Goal: Information Seeking & Learning: Learn about a topic

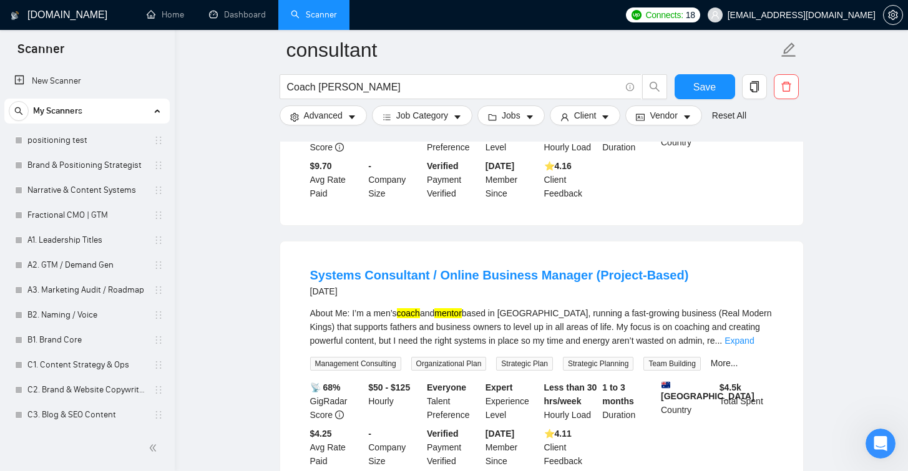
scroll to position [1434, 0]
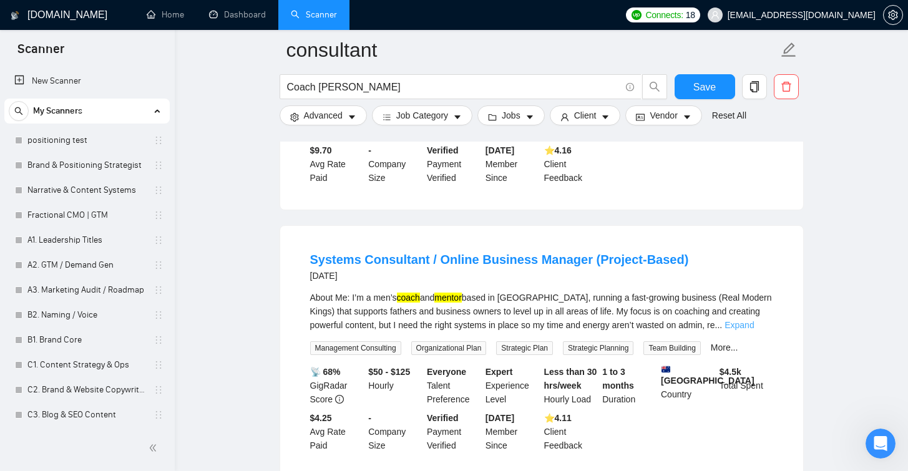
click at [745, 320] on link "Expand" at bounding box center [738, 325] width 29 height 10
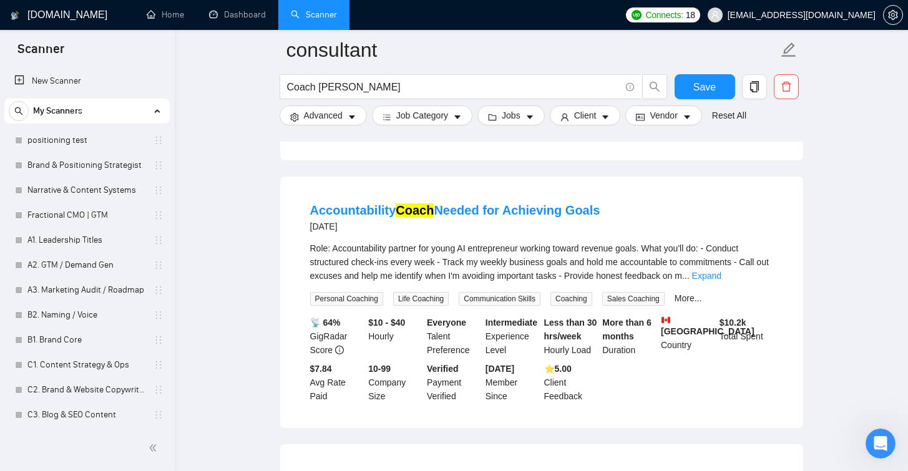
scroll to position [2547, 0]
click at [721, 280] on link "Expand" at bounding box center [706, 275] width 29 height 10
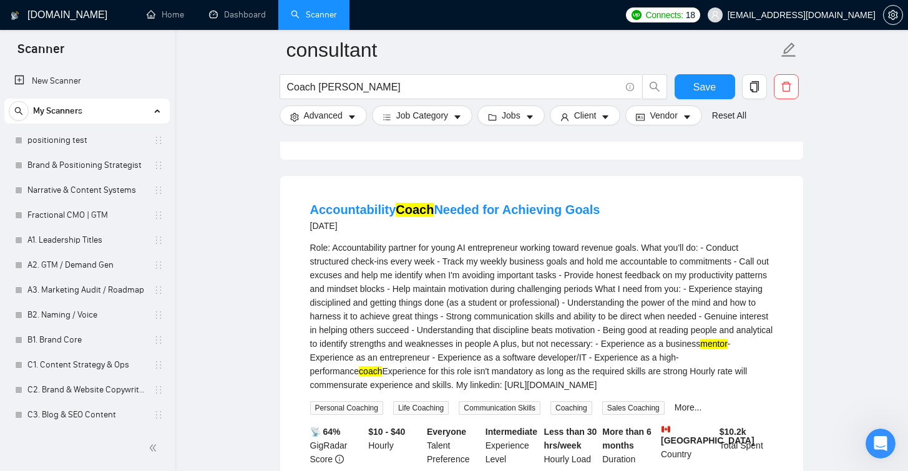
scroll to position [2624, 0]
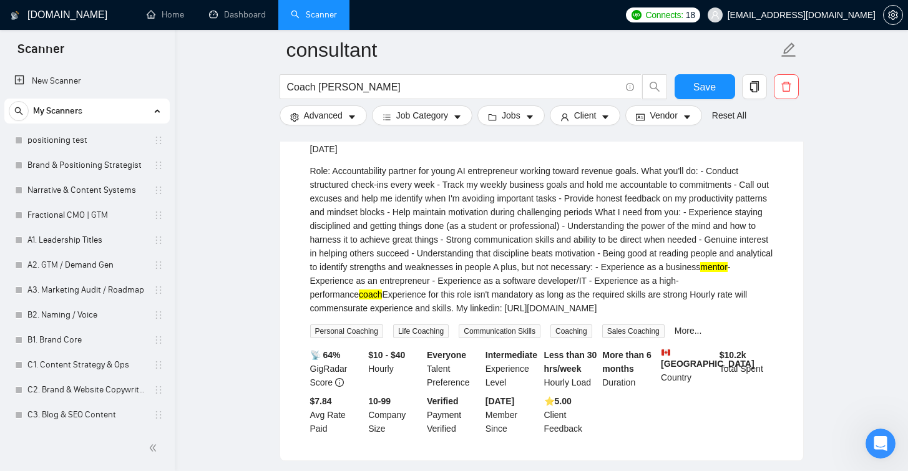
drag, startPoint x: 509, startPoint y: 327, endPoint x: 311, endPoint y: 334, distance: 198.5
click at [311, 315] on div "Role: Accountability partner for young AI entrepreneur working toward revenue g…" at bounding box center [541, 239] width 463 height 151
copy div "[URL][DOMAIN_NAME]"
click at [422, 217] on div "Role: Accountability partner for young AI entrepreneur working toward revenue g…" at bounding box center [541, 239] width 463 height 151
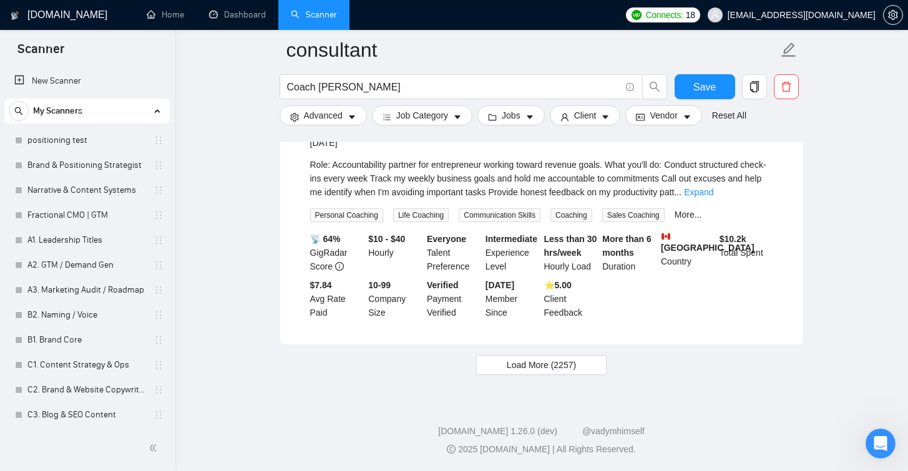
scroll to position [3030, 0]
click at [520, 358] on span "Load More (2257)" at bounding box center [540, 365] width 69 height 14
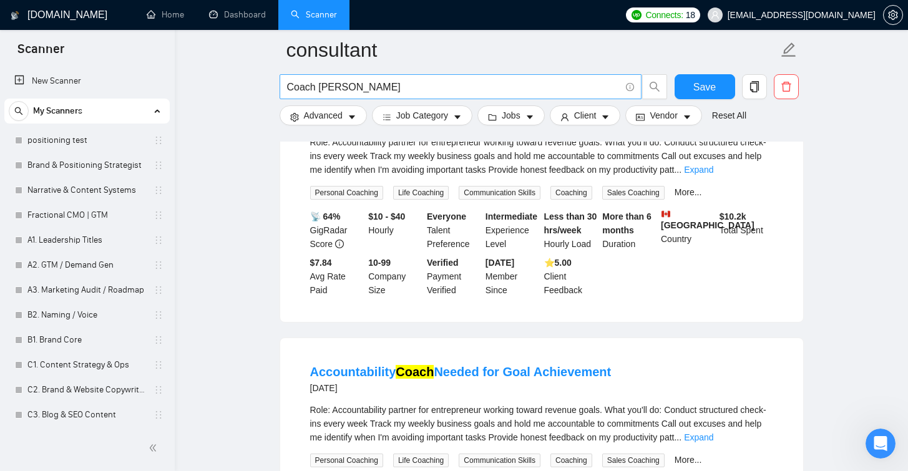
click at [352, 84] on input "Coach [PERSON_NAME]" at bounding box center [453, 87] width 333 height 16
type input "Д"
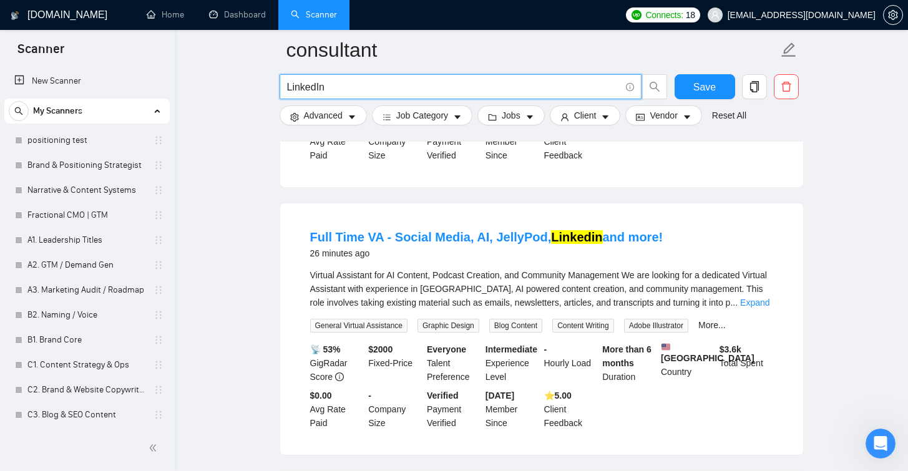
scroll to position [653, 0]
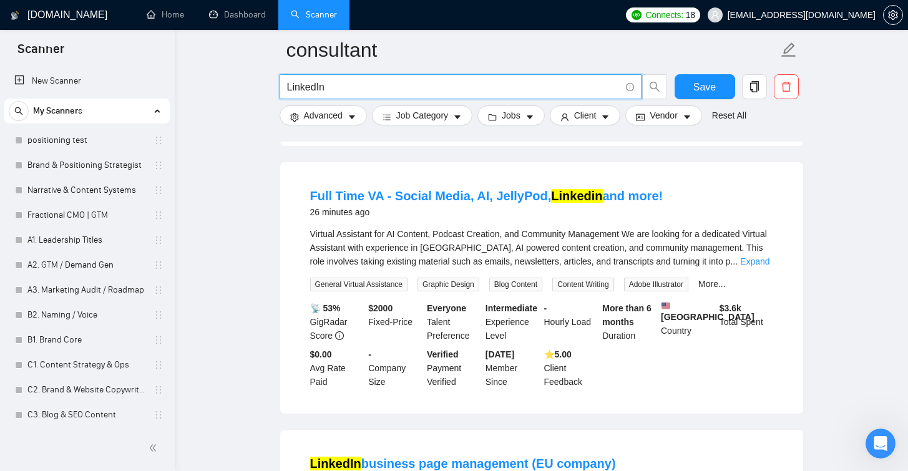
click at [288, 86] on input "LinkedIn" at bounding box center [453, 87] width 333 height 16
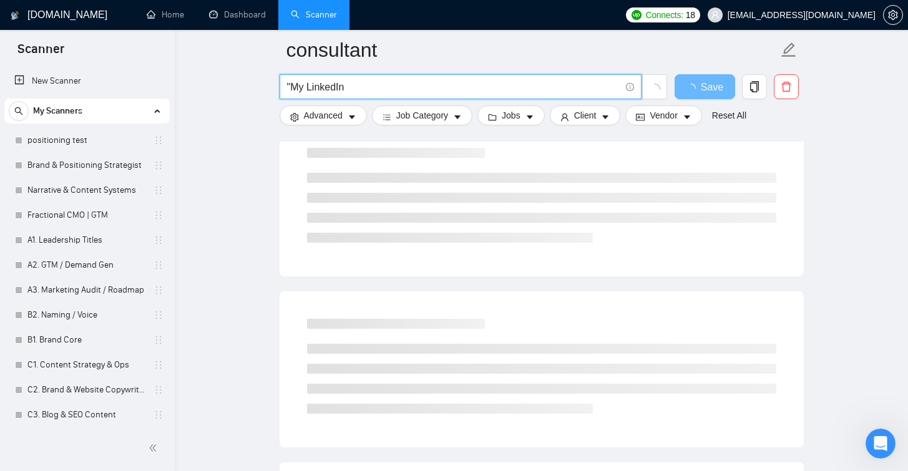
click at [364, 87] on input ""My LinkedIn" at bounding box center [453, 87] width 333 height 16
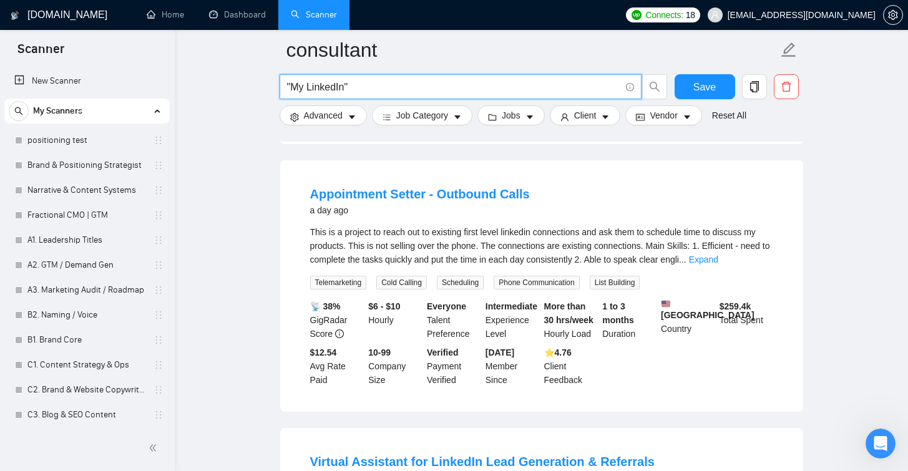
scroll to position [1228, 0]
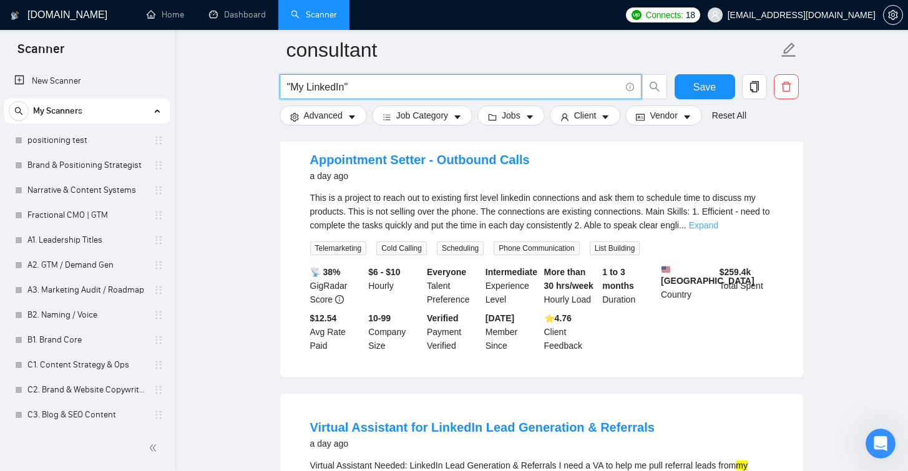
type input ""My LinkedIn""
click at [718, 230] on link "Expand" at bounding box center [703, 225] width 29 height 10
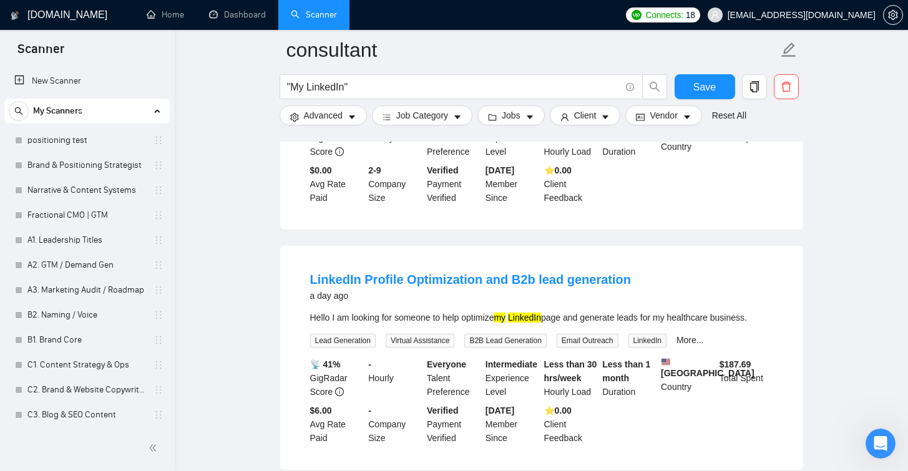
scroll to position [1855, 0]
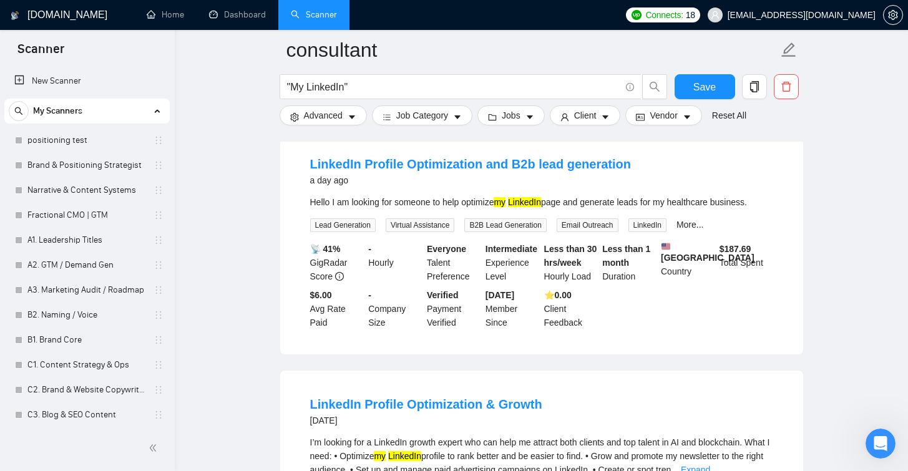
click at [696, 232] on div "Hello I am looking for someone to help optimize my LinkedIn page and generate l…" at bounding box center [541, 213] width 463 height 37
click at [697, 230] on link "More..." at bounding box center [689, 225] width 27 height 10
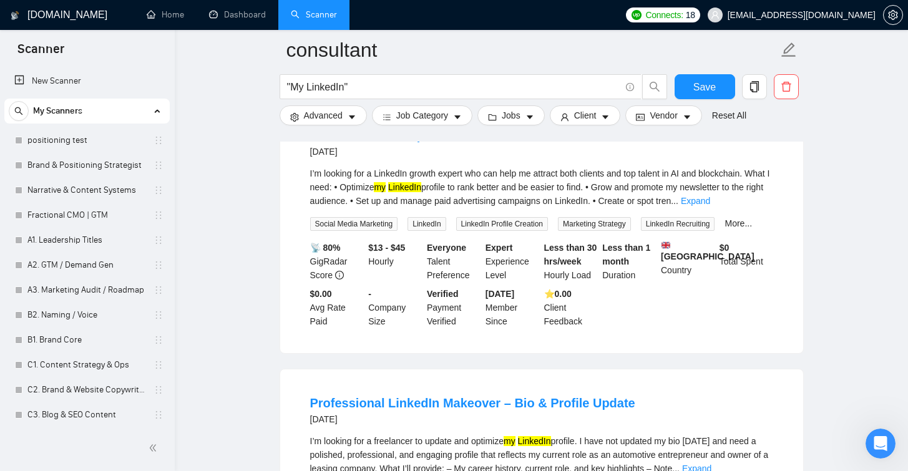
scroll to position [2163, 0]
click at [710, 205] on link "Expand" at bounding box center [694, 200] width 29 height 10
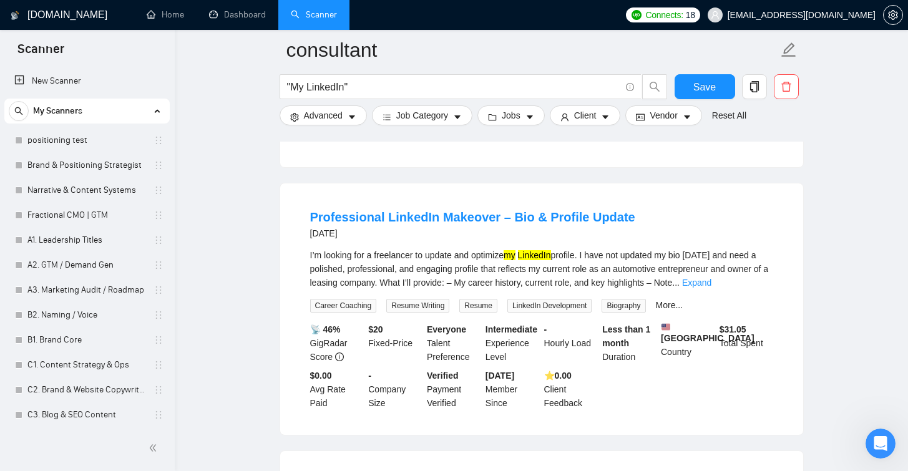
scroll to position [2404, 0]
click at [742, 312] on div "I’m looking for a freelancer to update and optimize my LinkedIn profile. I have…" at bounding box center [541, 280] width 463 height 64
click at [711, 287] on link "Expand" at bounding box center [696, 282] width 29 height 10
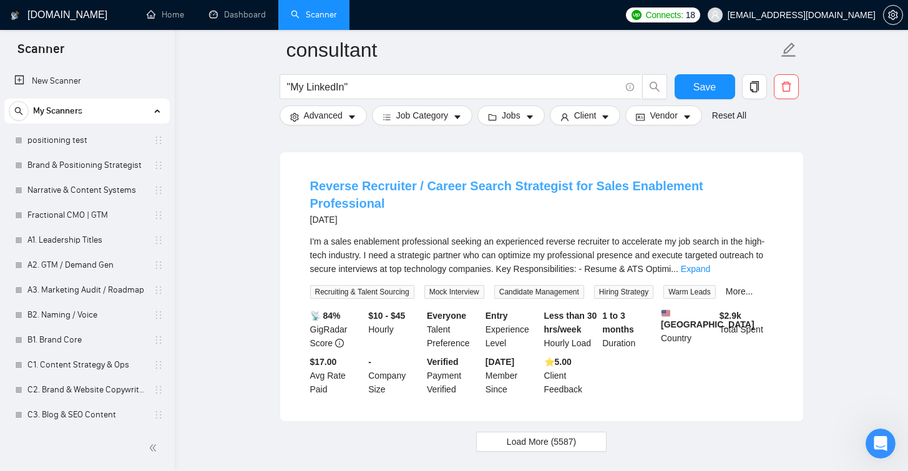
scroll to position [2758, 0]
click at [710, 273] on link "Expand" at bounding box center [694, 268] width 29 height 10
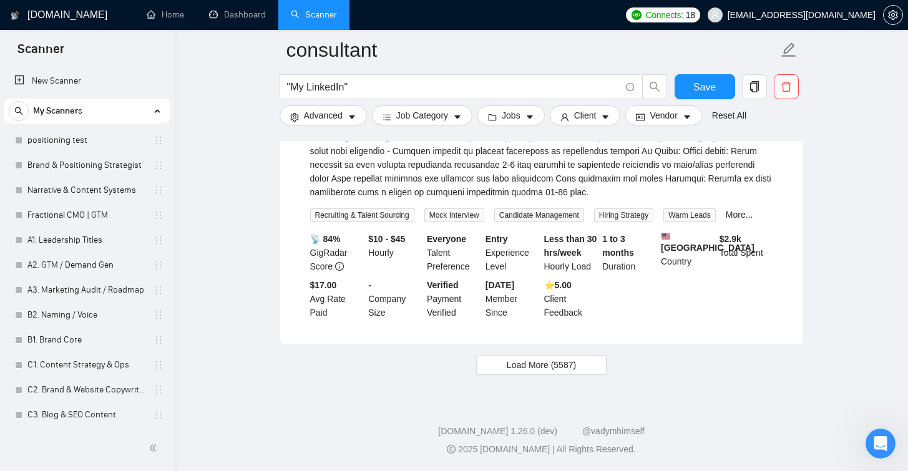
scroll to position [3125, 0]
